Goal: Information Seeking & Learning: Learn about a topic

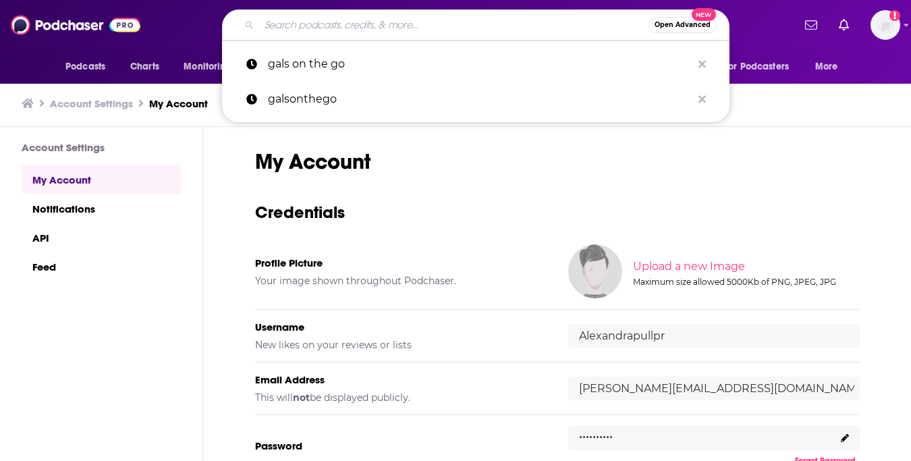
click at [458, 25] on input "Search podcasts, credits, & more..." at bounding box center [454, 25] width 390 height 22
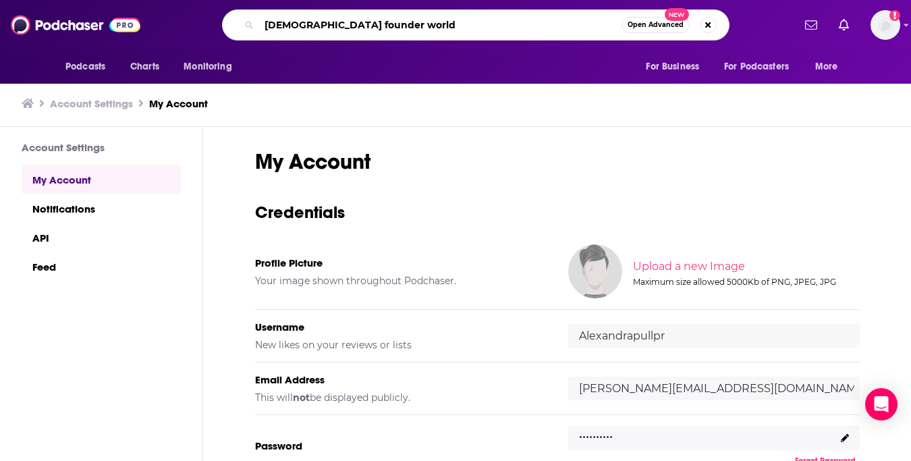
type input "[DEMOGRAPHIC_DATA] founder world"
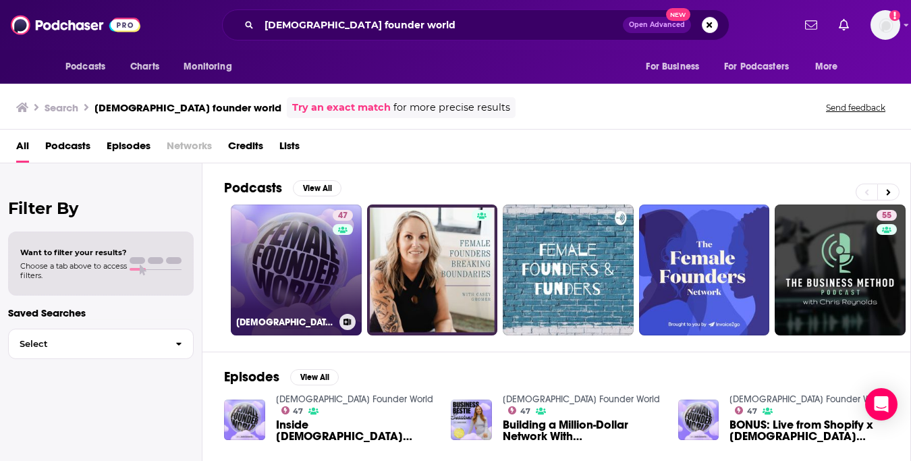
click at [273, 286] on link "47 [DEMOGRAPHIC_DATA] Founder World" at bounding box center [296, 270] width 131 height 131
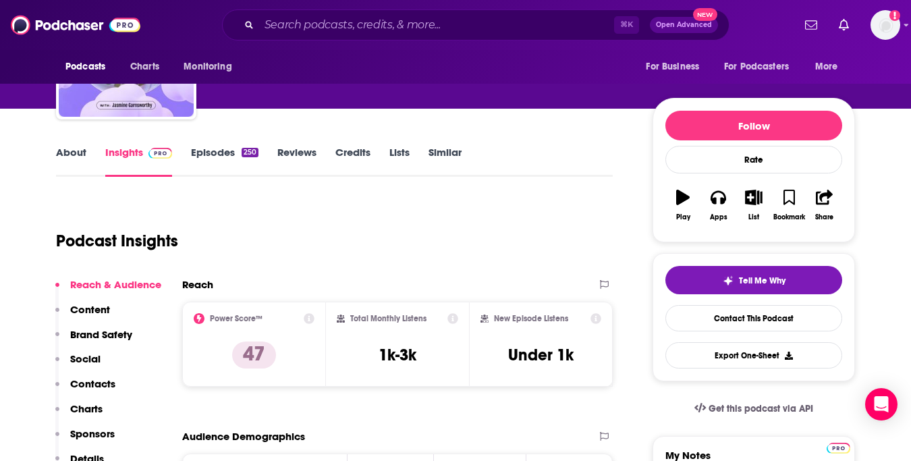
scroll to position [112, 0]
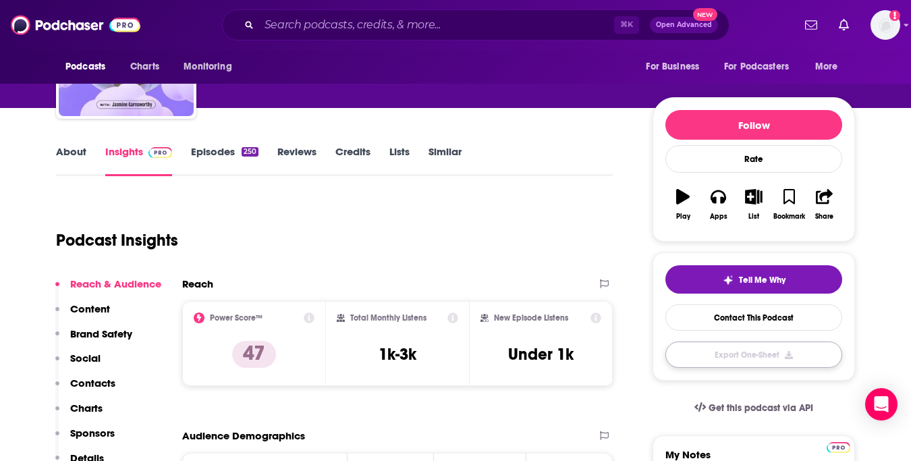
click at [755, 362] on button "Export One-Sheet" at bounding box center [754, 355] width 177 height 26
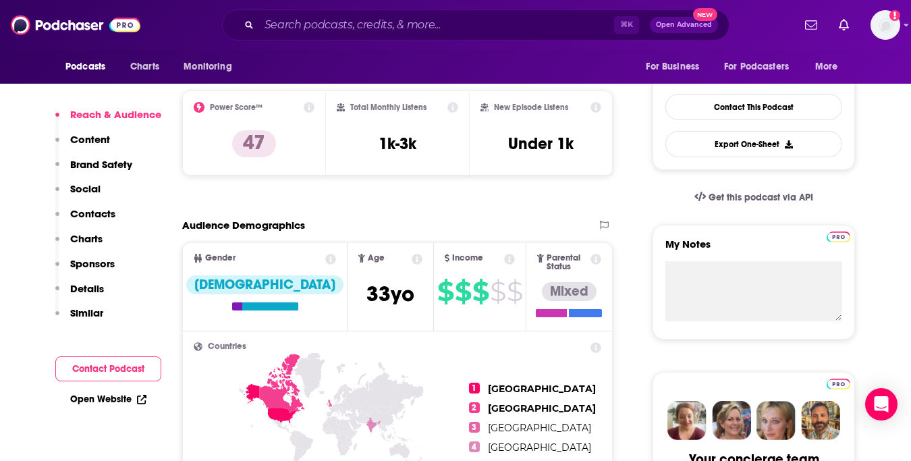
scroll to position [0, 0]
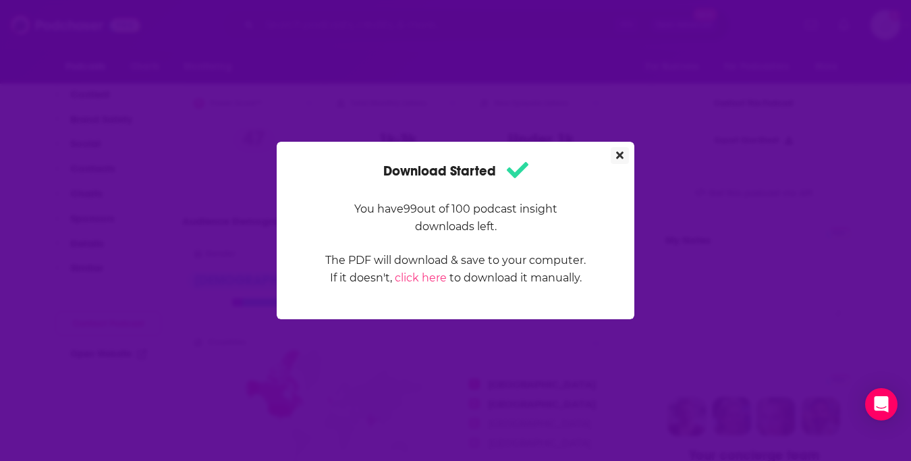
click at [620, 151] on icon "Close" at bounding box center [619, 155] width 7 height 11
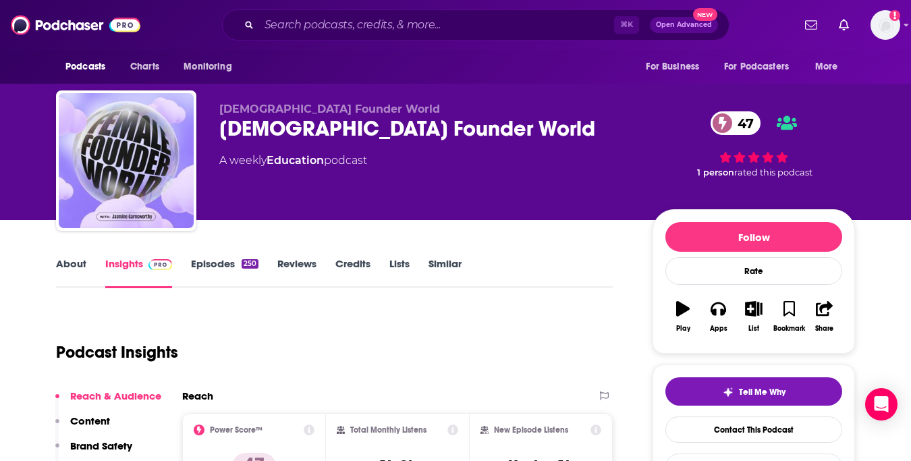
click at [213, 271] on link "Episodes 250" at bounding box center [225, 272] width 68 height 31
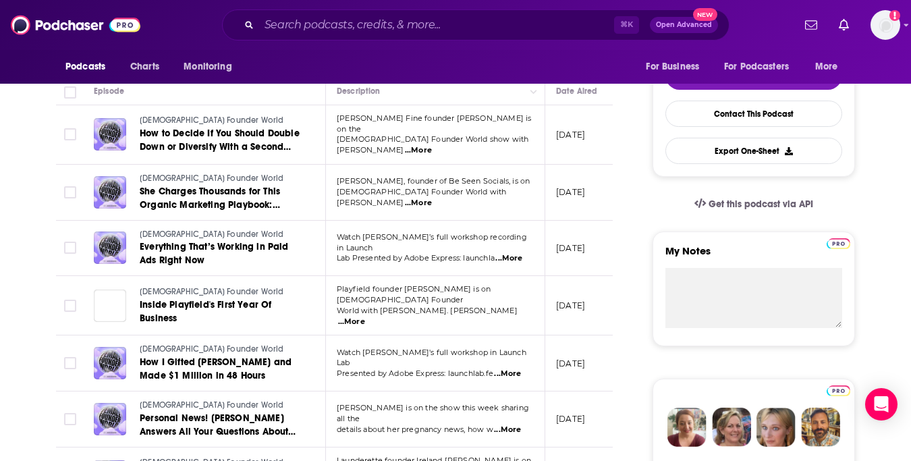
scroll to position [319, 0]
